Goal: Transaction & Acquisition: Download file/media

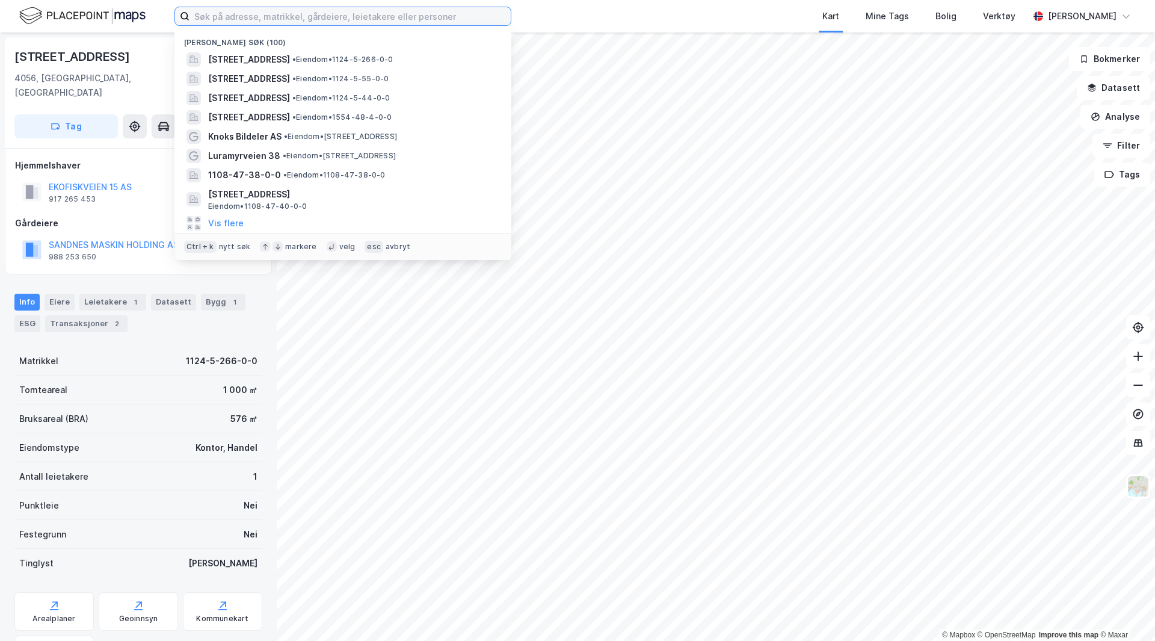
click at [254, 10] on input at bounding box center [350, 16] width 321 height 18
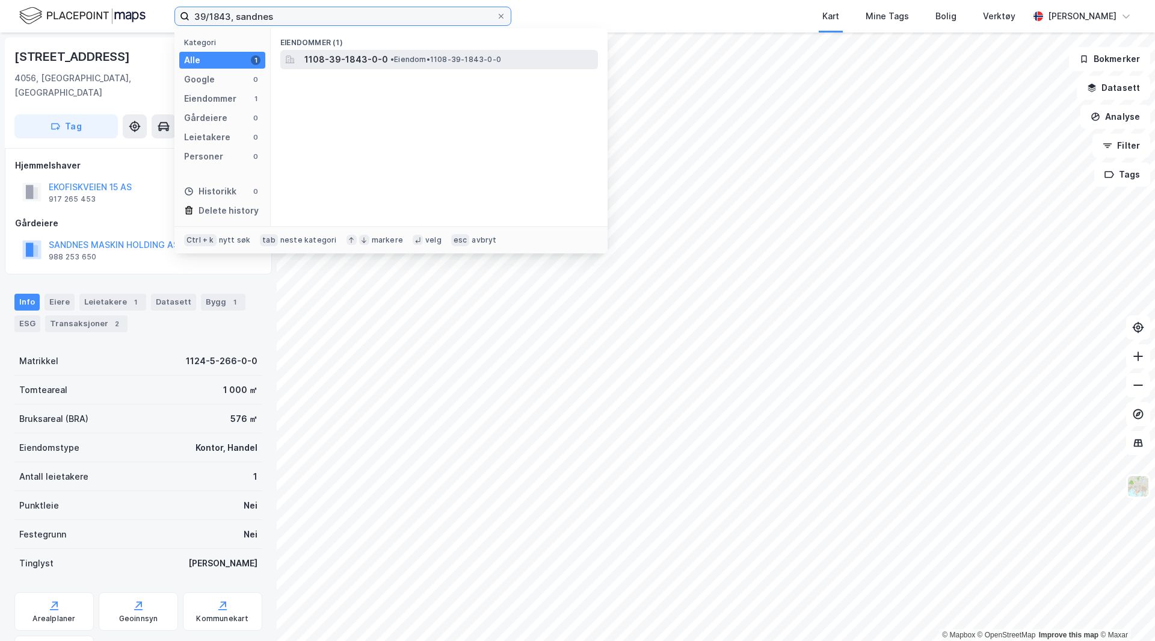
type input "39/1843, sandnes"
click at [397, 59] on span "• Eiendom • 1108-39-1843-0-0" at bounding box center [446, 60] width 111 height 10
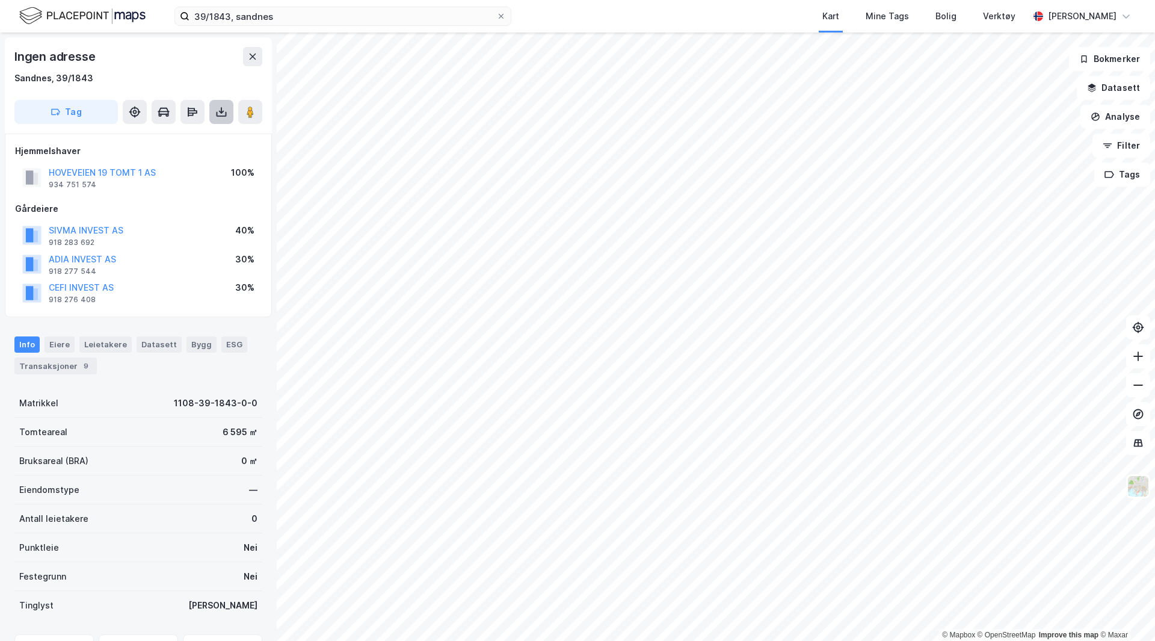
click at [225, 110] on icon at bounding box center [221, 112] width 12 height 12
click at [176, 137] on div "Last ned grunnbok" at bounding box center [162, 136] width 70 height 10
click at [194, 142] on div "Last ned grunnbok" at bounding box center [169, 135] width 128 height 19
